Goal: Information Seeking & Learning: Learn about a topic

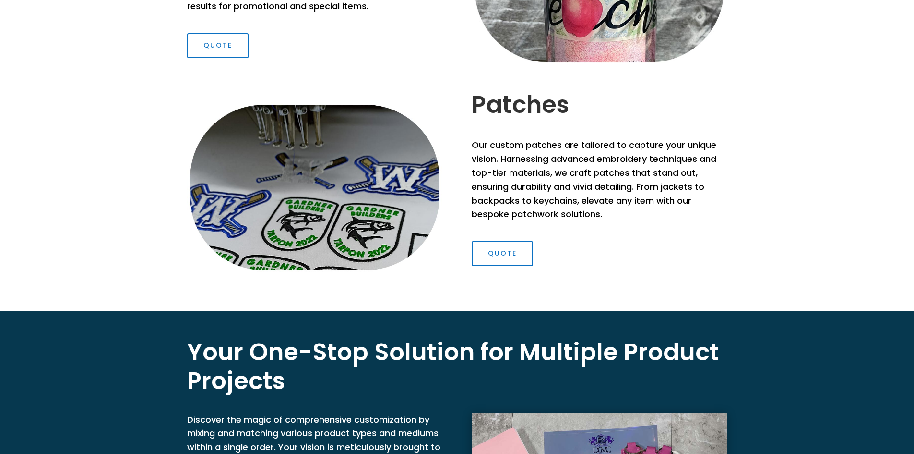
scroll to position [1344, 0]
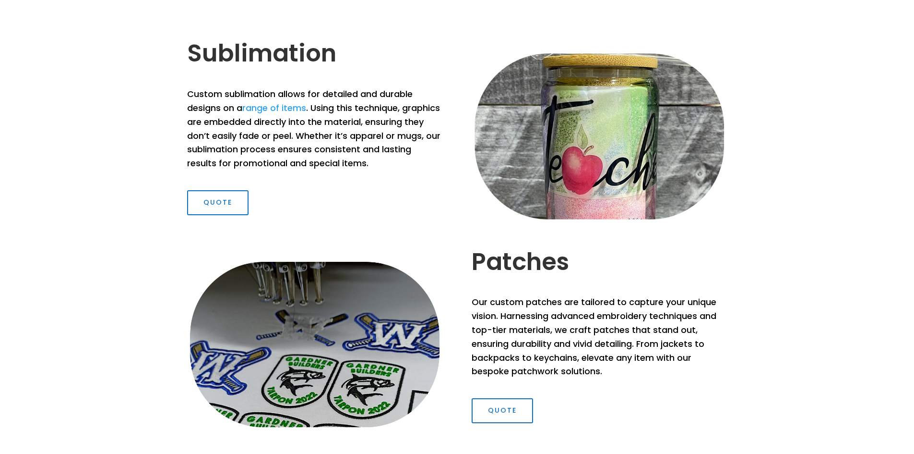
click at [243, 106] on p "Custom sublimation allows for detailed and durable designs on a range of items …" at bounding box center [314, 128] width 255 height 83
click at [280, 106] on link "range of items" at bounding box center [274, 108] width 64 height 12
click at [225, 229] on div "Sublimation Custom sublimation allows for detailed and durable designs on a ran…" at bounding box center [457, 130] width 540 height 208
click at [228, 212] on link "Quote" at bounding box center [217, 202] width 61 height 25
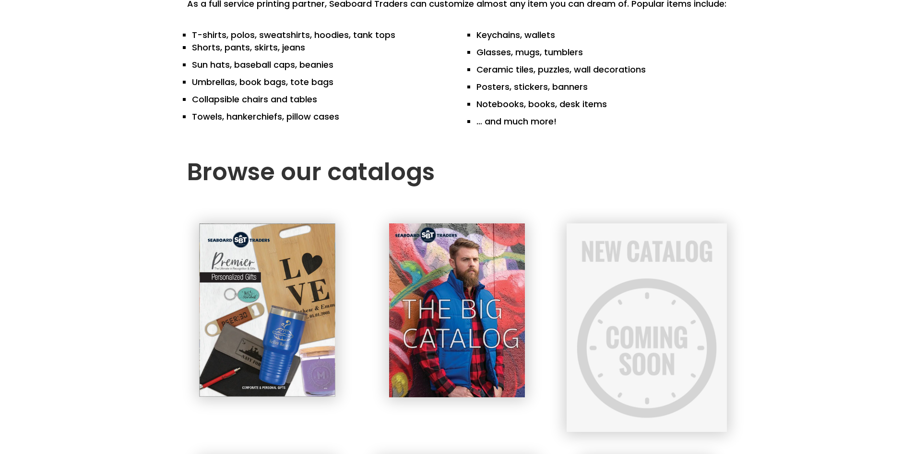
scroll to position [653, 0]
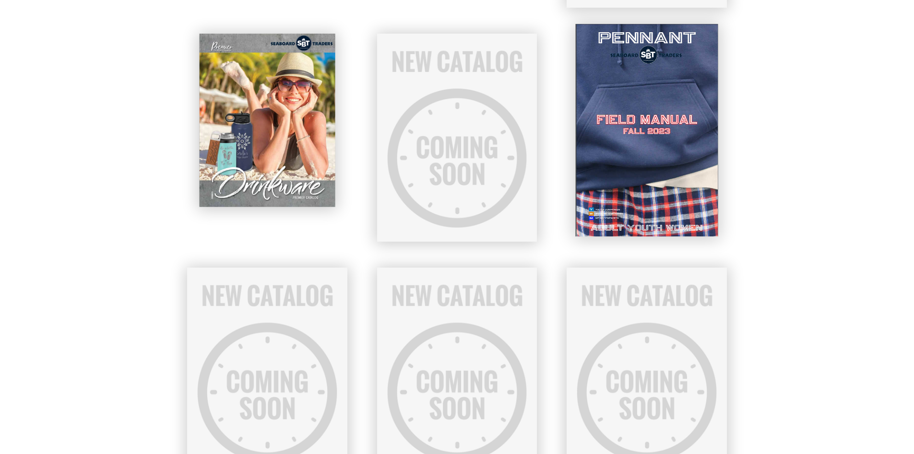
click at [608, 197] on img at bounding box center [646, 130] width 143 height 212
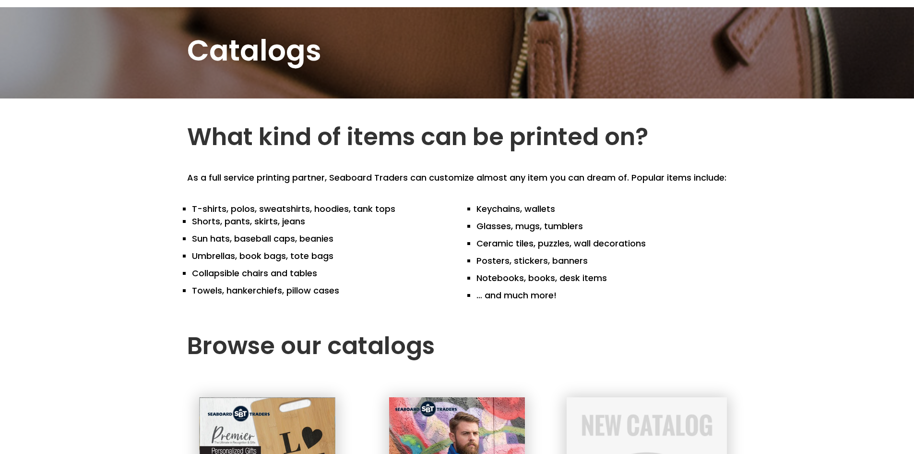
scroll to position [0, 0]
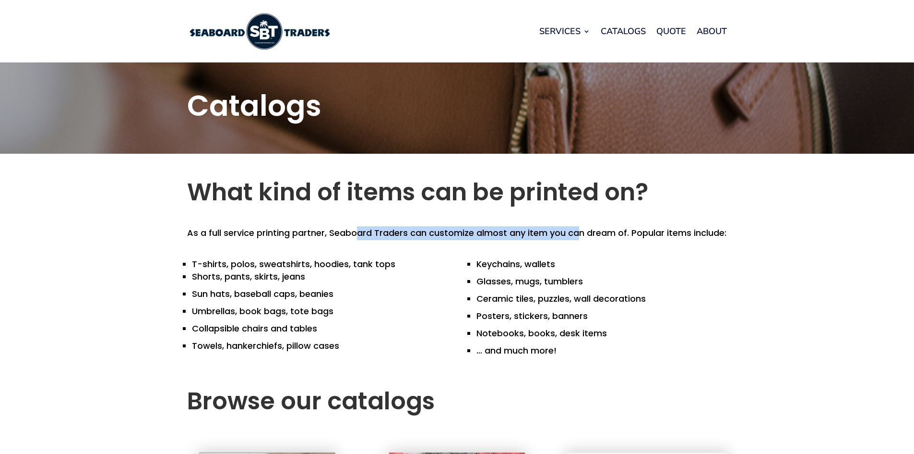
drag, startPoint x: 355, startPoint y: 231, endPoint x: 579, endPoint y: 230, distance: 223.7
click at [579, 230] on p "As a full service printing partner, Seaboard Traders can customize almost any i…" at bounding box center [457, 233] width 540 height 14
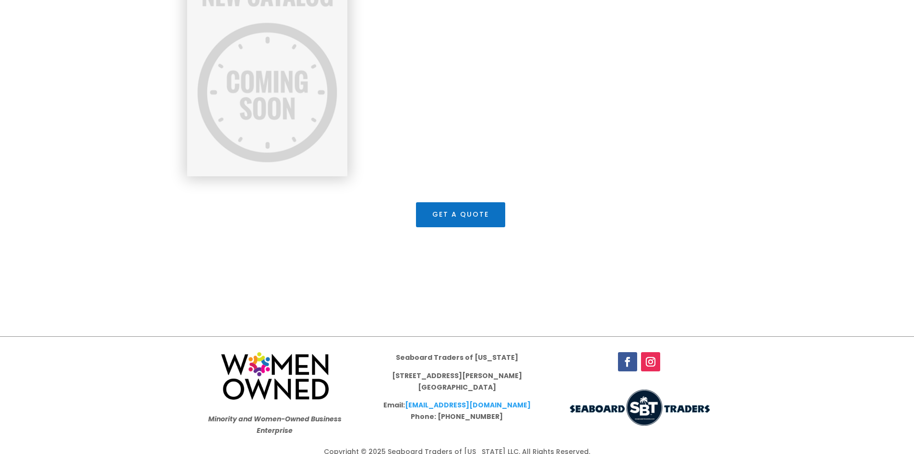
scroll to position [1214, 0]
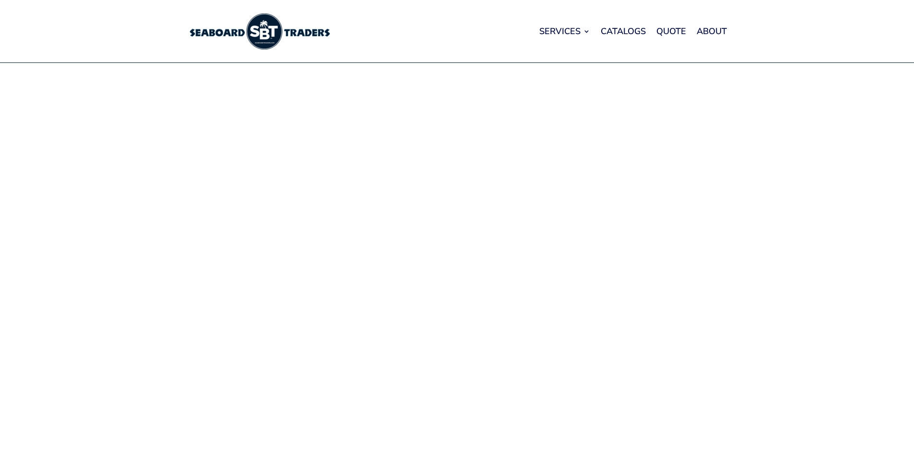
click at [293, 27] on img at bounding box center [259, 31] width 144 height 36
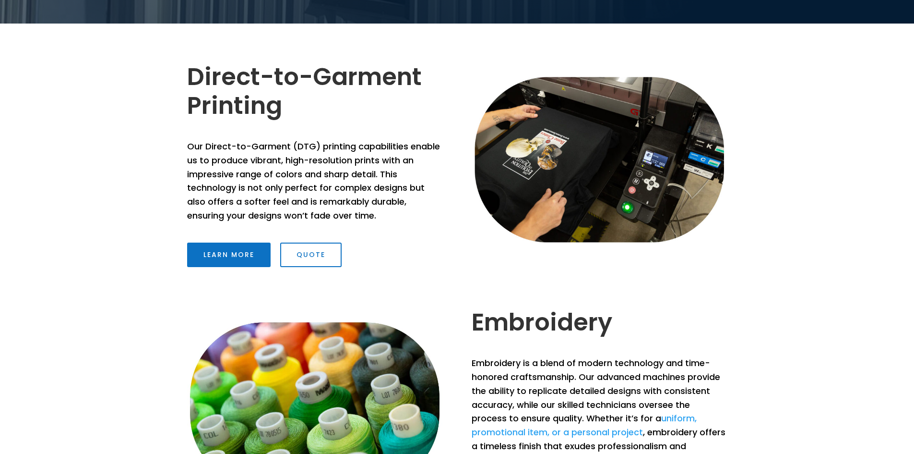
scroll to position [336, 0]
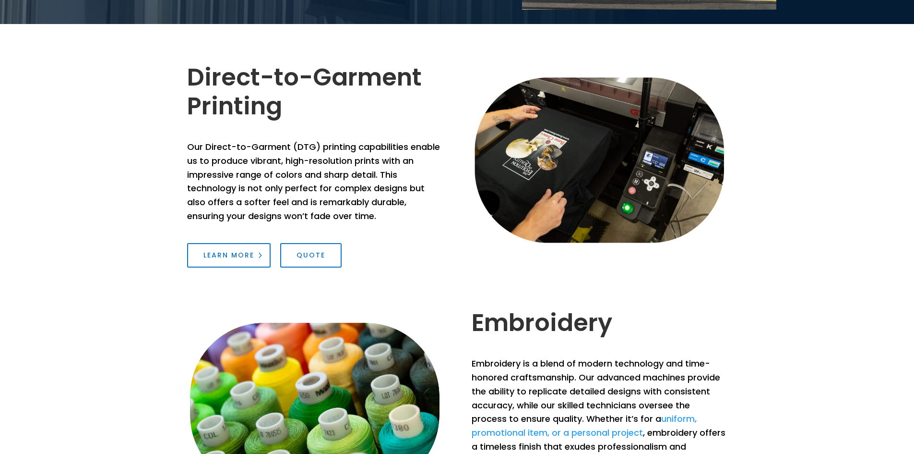
click at [236, 253] on link "Learn More" at bounding box center [229, 255] width 84 height 25
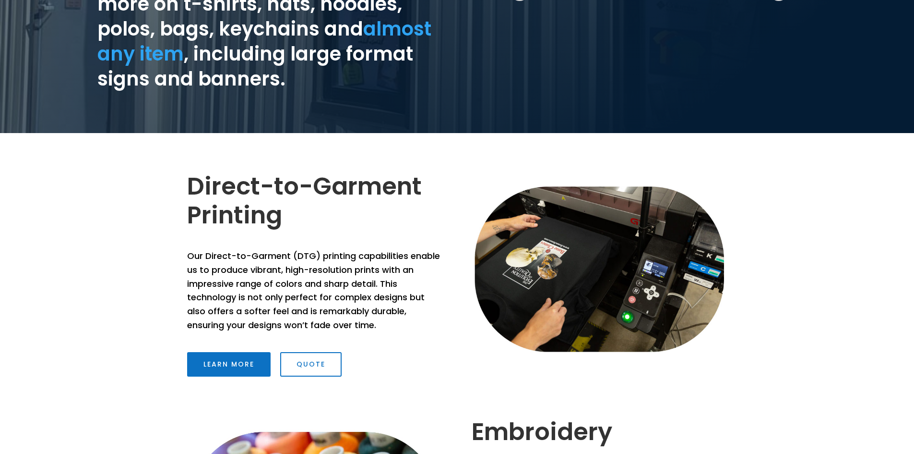
scroll to position [0, 0]
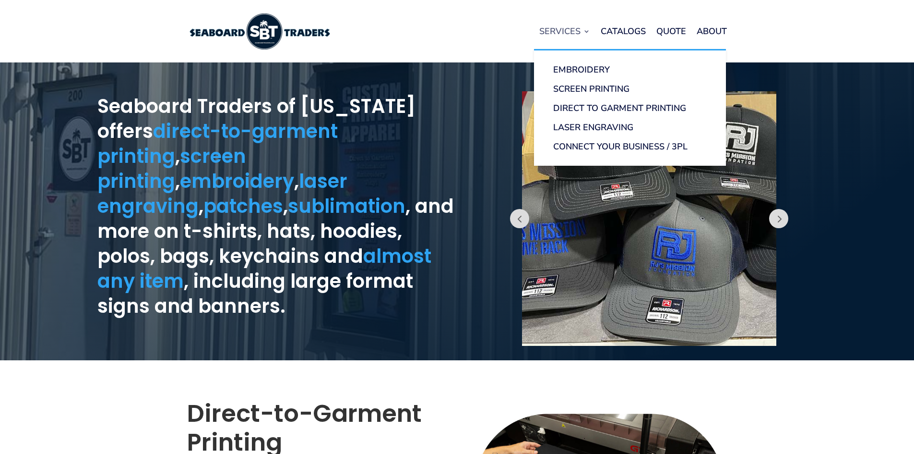
click at [566, 31] on link "Services" at bounding box center [564, 31] width 51 height 36
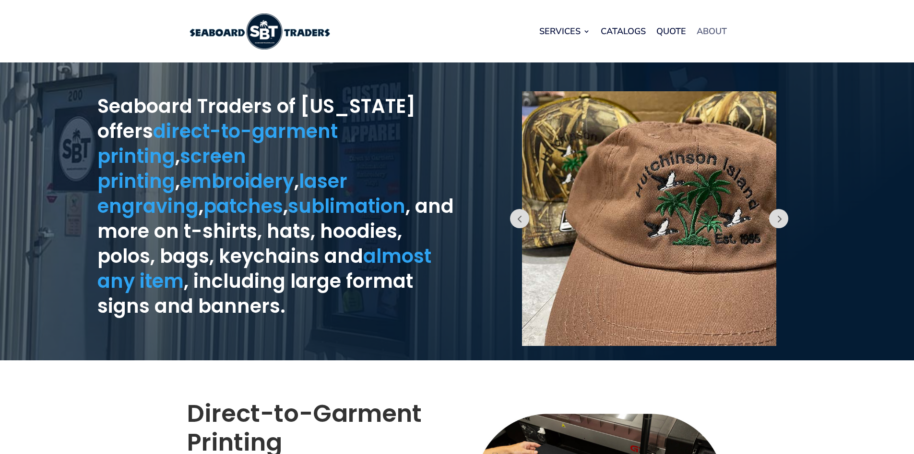
click at [719, 33] on link "About" at bounding box center [712, 31] width 30 height 36
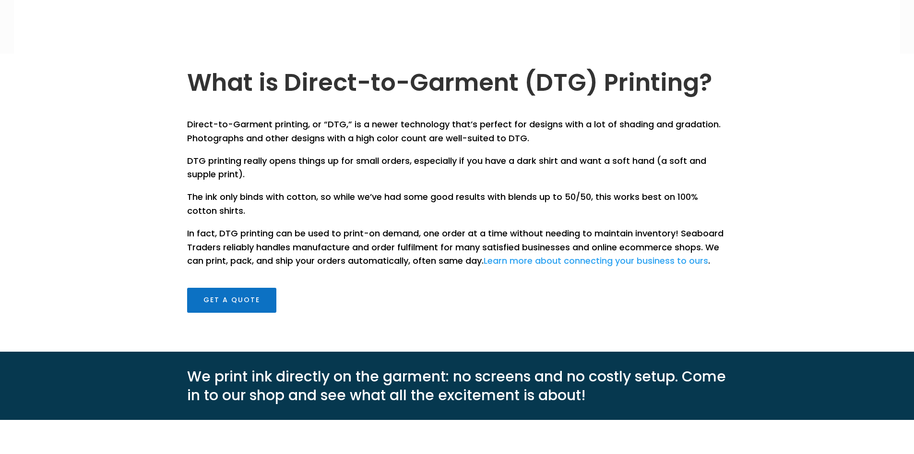
scroll to position [336, 0]
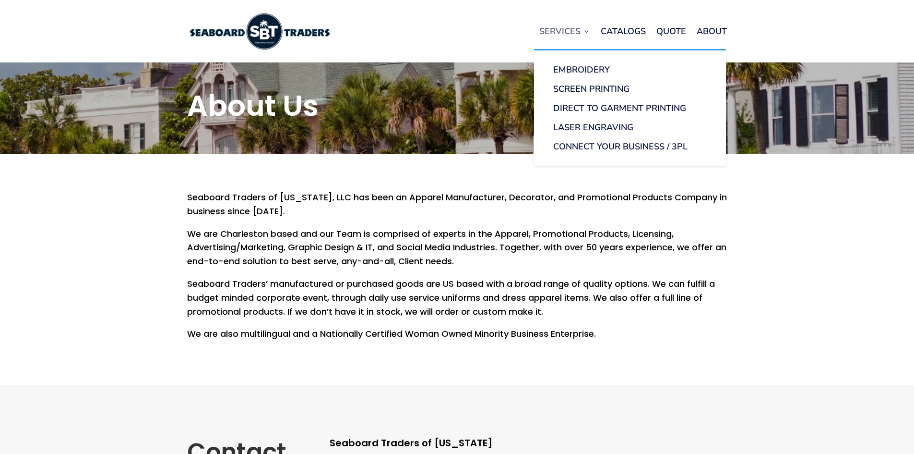
click at [563, 29] on link "Services" at bounding box center [564, 31] width 51 height 36
